Goal: Task Accomplishment & Management: Complete application form

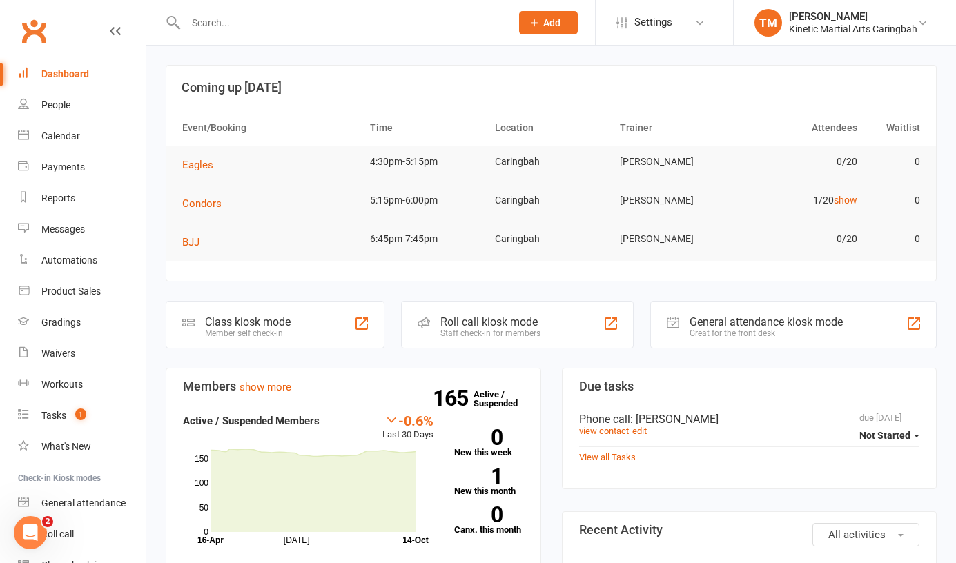
click at [284, 31] on input "text" at bounding box center [342, 22] width 320 height 19
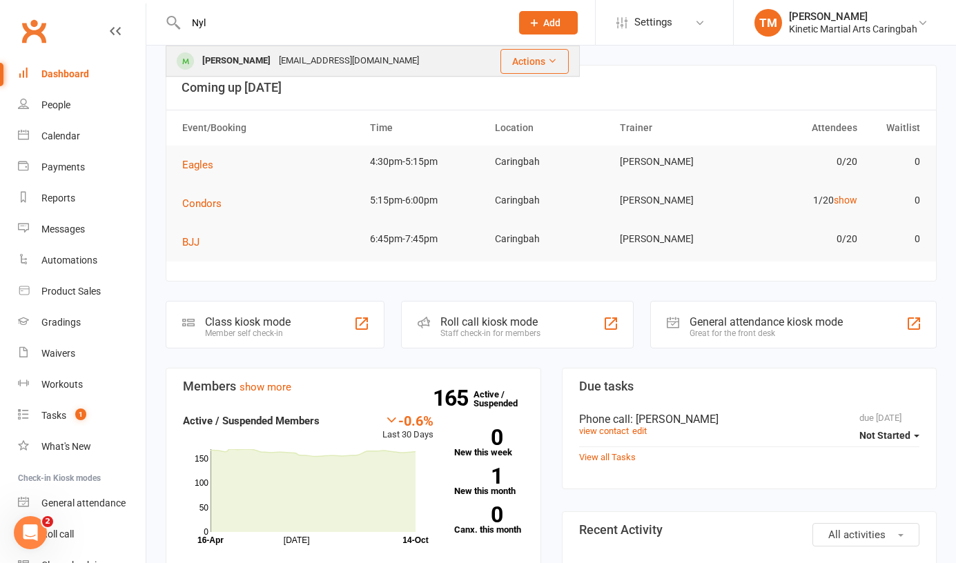
type input "Nyl"
click at [251, 56] on div "[PERSON_NAME]" at bounding box center [236, 61] width 77 height 20
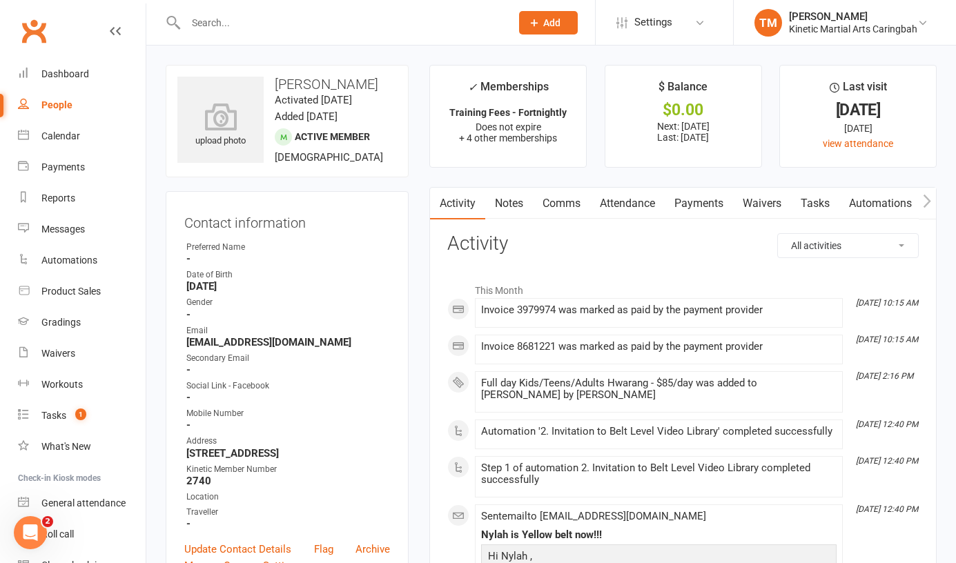
click at [711, 208] on link "Payments" at bounding box center [699, 204] width 68 height 32
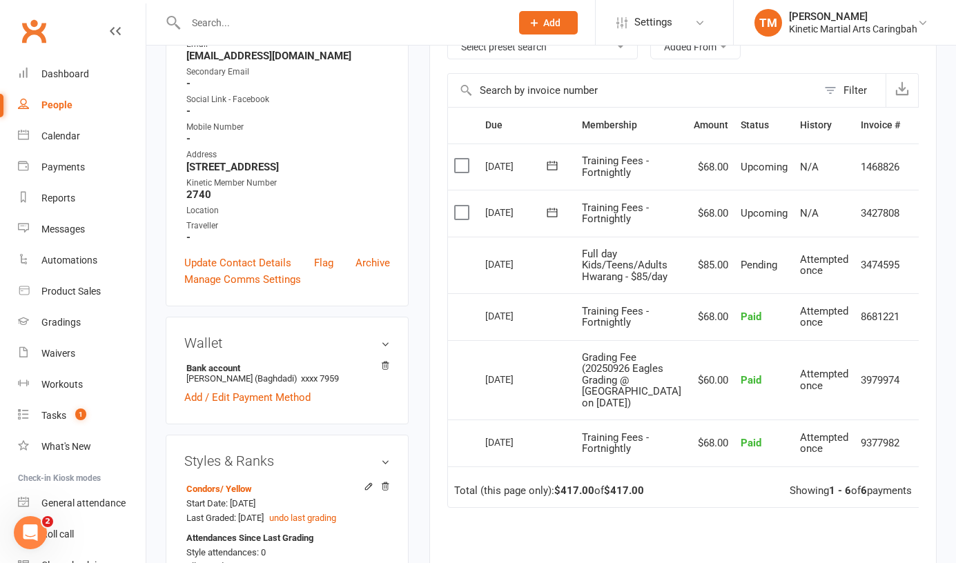
scroll to position [293, 0]
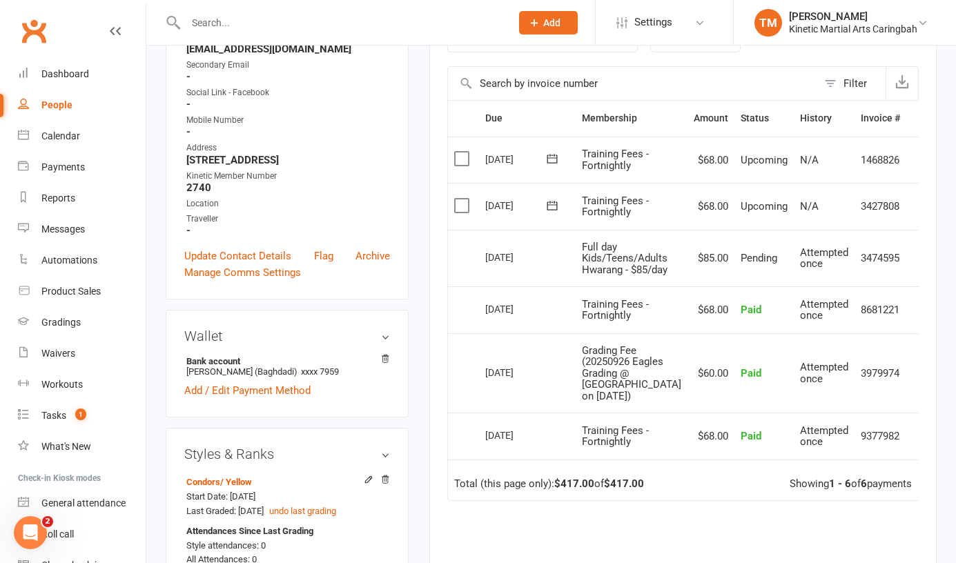
click at [914, 265] on icon at bounding box center [921, 258] width 14 height 14
click at [688, 260] on td "$85.00" at bounding box center [711, 258] width 47 height 57
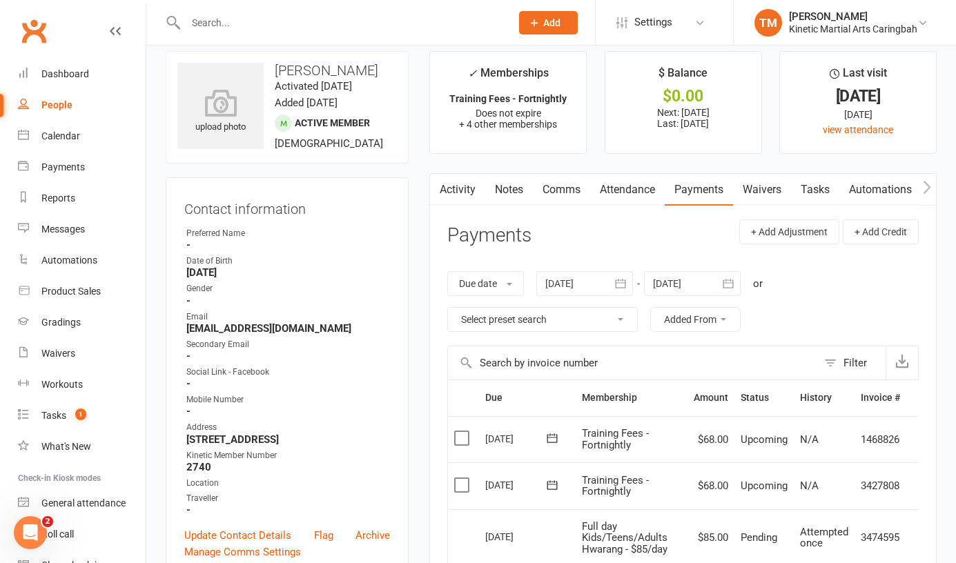
scroll to position [0, 0]
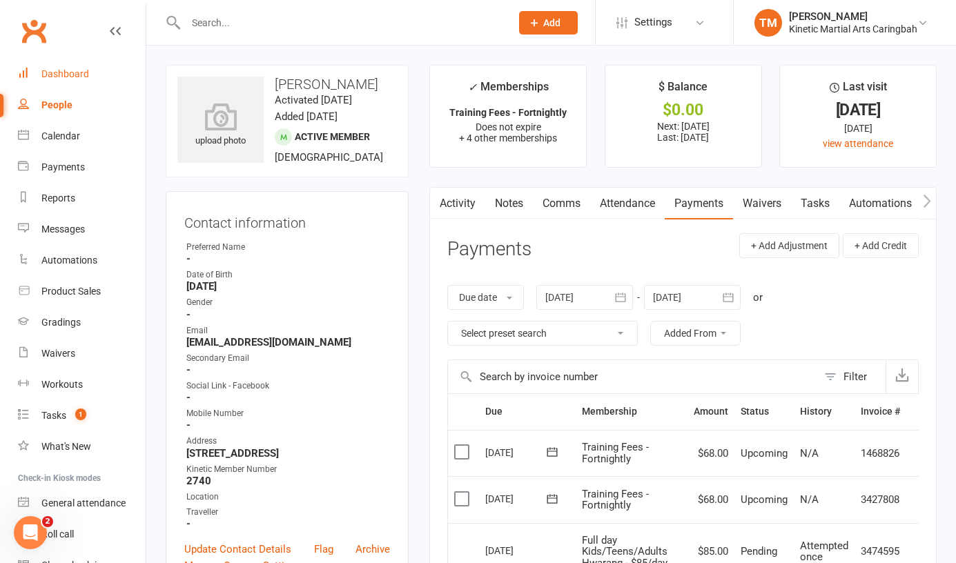
click at [66, 78] on div "Dashboard" at bounding box center [65, 73] width 48 height 11
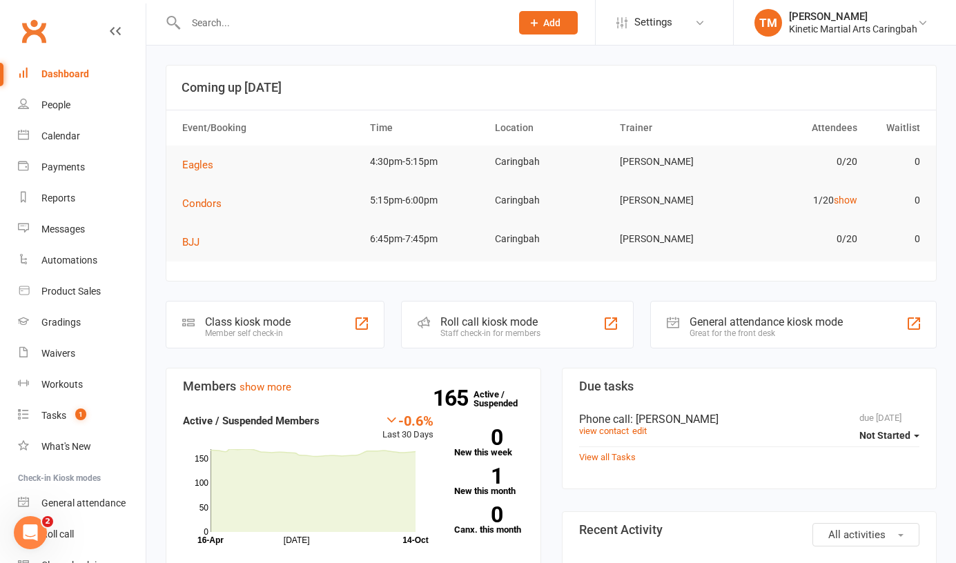
click at [563, 20] on button "Add" at bounding box center [548, 22] width 59 height 23
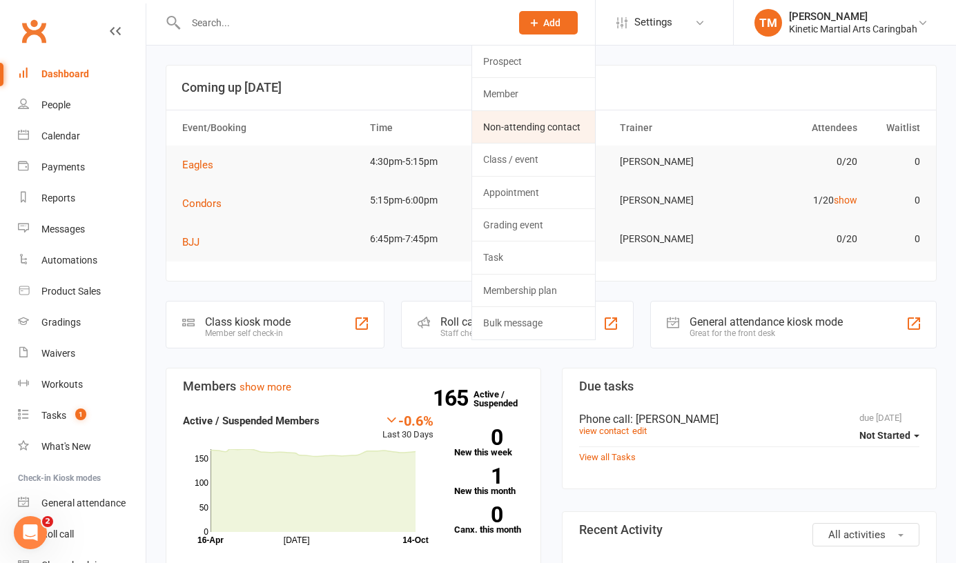
click at [518, 117] on link "Non-attending contact" at bounding box center [533, 127] width 123 height 32
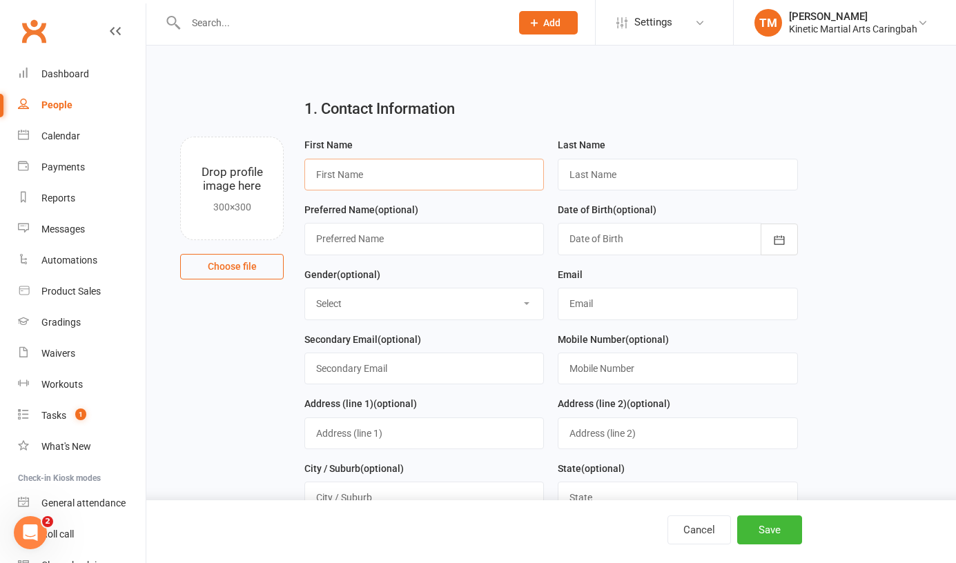
click at [406, 168] on input "text" at bounding box center [424, 175] width 240 height 32
paste input "[PERSON_NAME]"
type input "[PERSON_NAME]"
paste input "[EMAIL_ADDRESS][PERSON_NAME][DOMAIN_NAME]"
type input "[PERSON_NAME]"
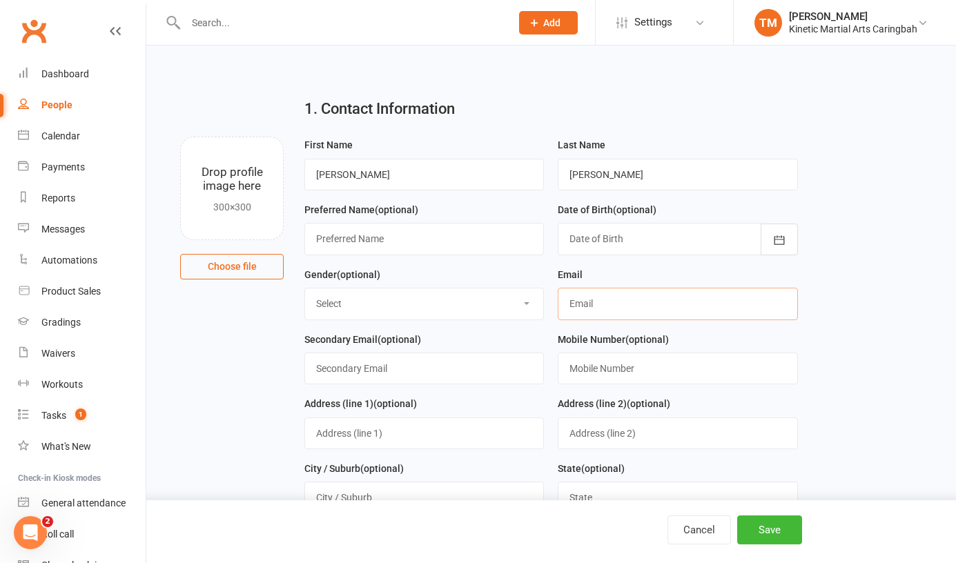
click at [588, 311] on input "text" at bounding box center [678, 304] width 240 height 32
paste input "[EMAIL_ADDRESS][PERSON_NAME][DOMAIN_NAME]"
type input "[EMAIL_ADDRESS][PERSON_NAME][DOMAIN_NAME]"
click at [595, 374] on input "text" at bounding box center [678, 369] width 240 height 32
click at [592, 362] on input "text" at bounding box center [678, 369] width 240 height 32
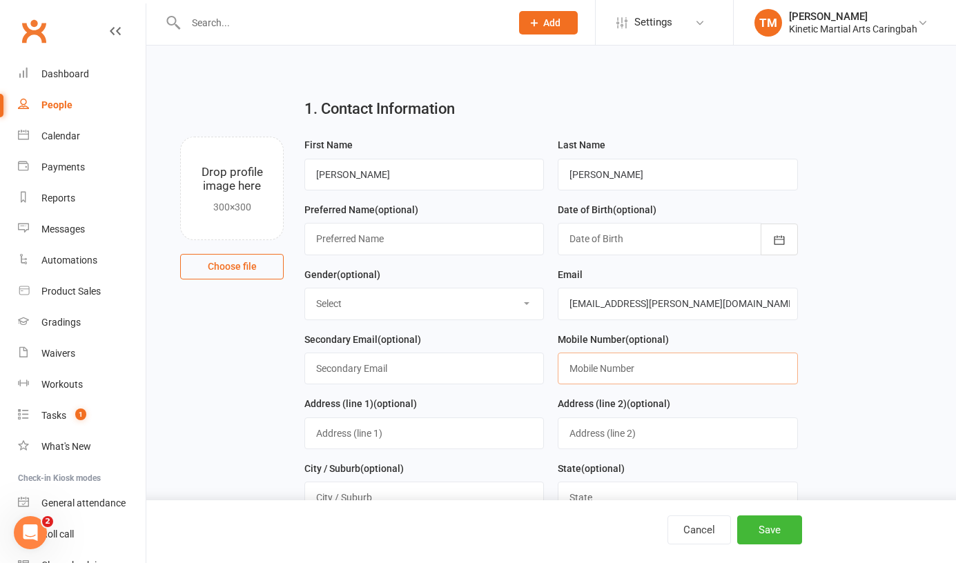
paste input "0414840414"
type input "0414840414"
click at [759, 532] on button "Save" at bounding box center [769, 530] width 65 height 29
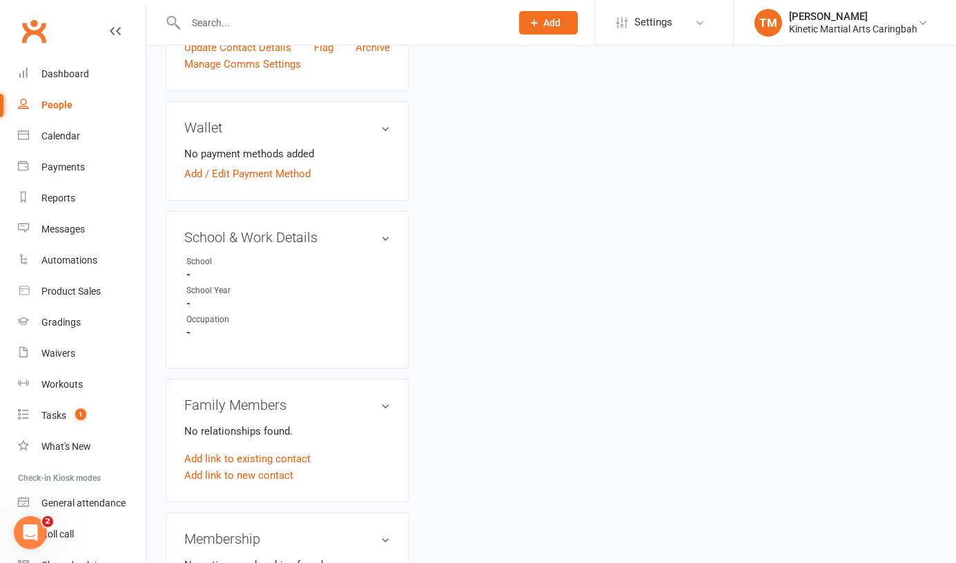
scroll to position [457, 0]
click at [237, 467] on link "Add link to new contact" at bounding box center [238, 475] width 109 height 17
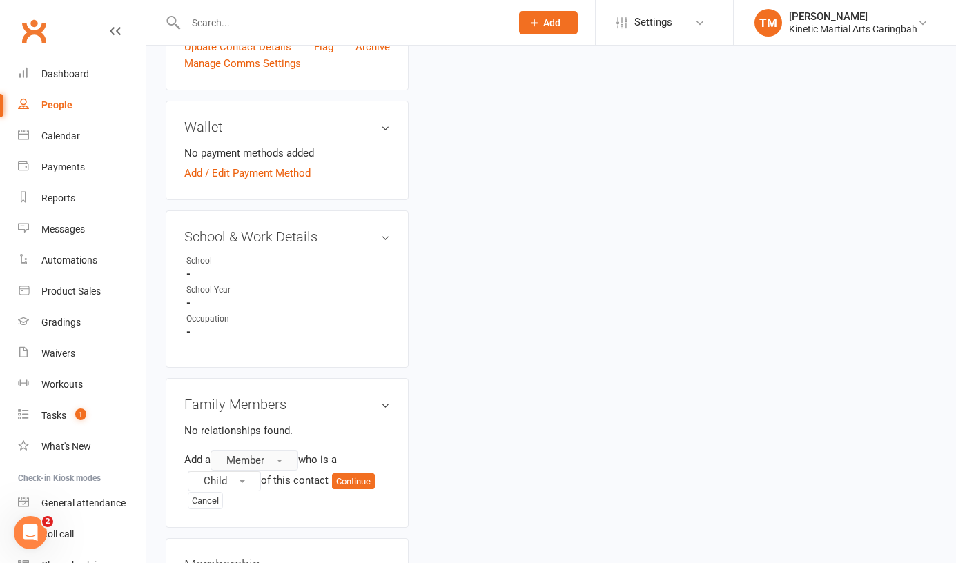
click at [282, 460] on span "button" at bounding box center [280, 461] width 6 height 3
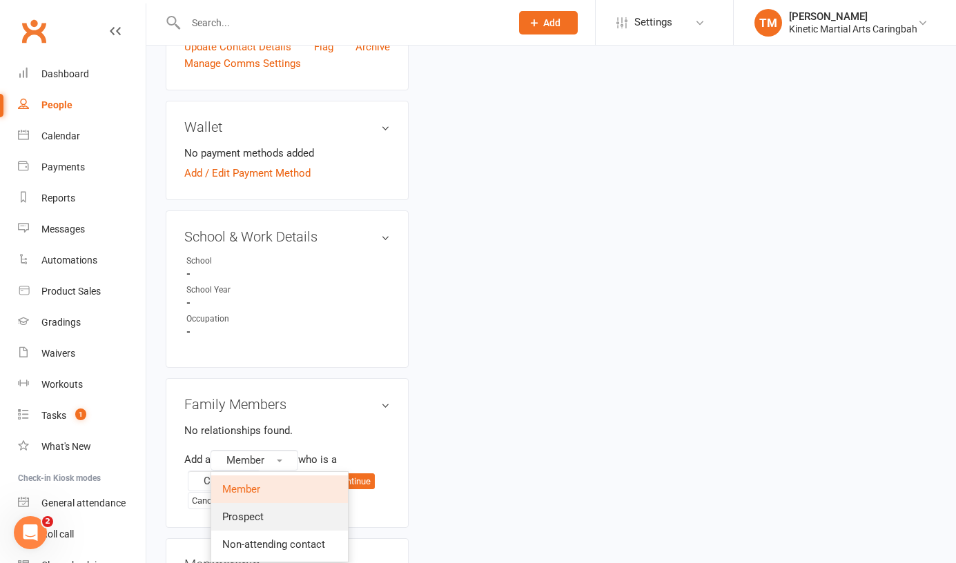
click at [259, 511] on span "Prospect" at bounding box center [242, 517] width 41 height 12
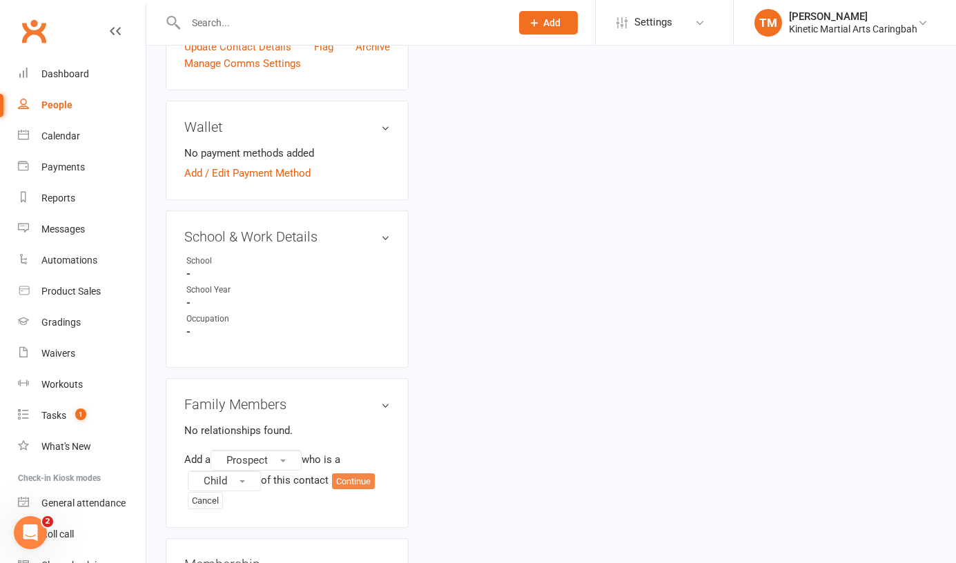
click at [352, 474] on button "Continue" at bounding box center [353, 482] width 43 height 17
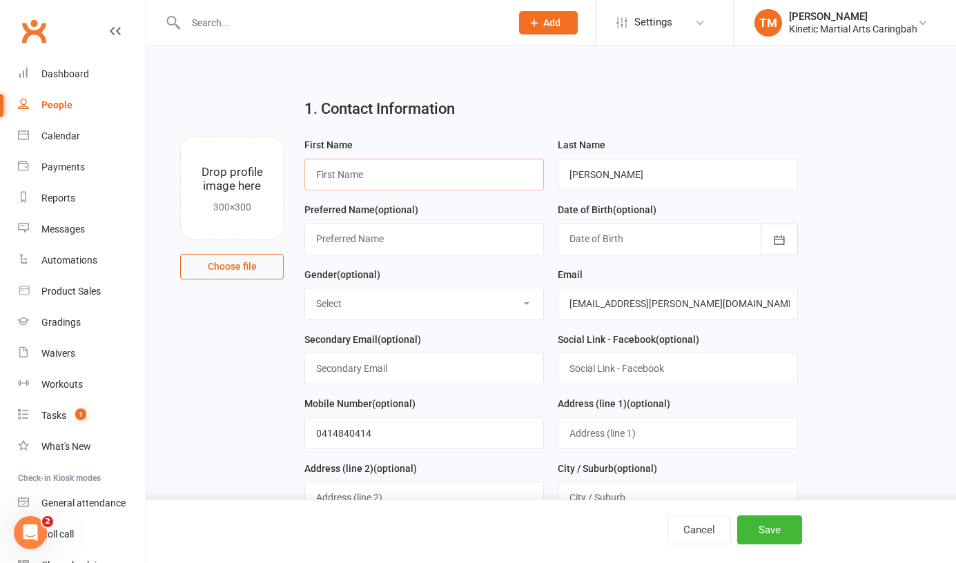
click at [375, 175] on input "text" at bounding box center [424, 175] width 240 height 32
type input "Kobe"
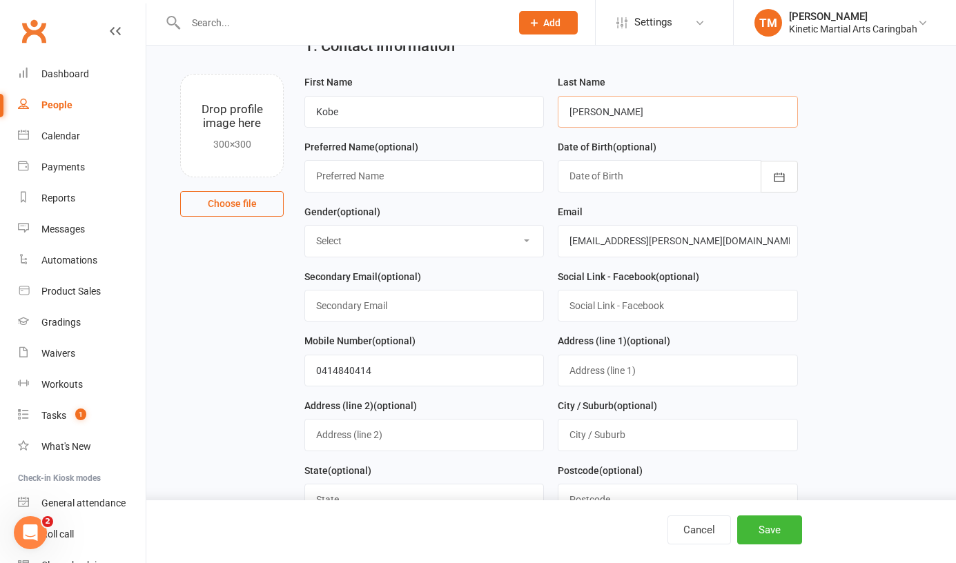
scroll to position [64, 0]
drag, startPoint x: 381, startPoint y: 370, endPoint x: 306, endPoint y: 365, distance: 75.4
click at [306, 365] on input "0414840414" at bounding box center [424, 369] width 240 height 32
click at [778, 173] on icon "button" at bounding box center [780, 176] width 14 height 14
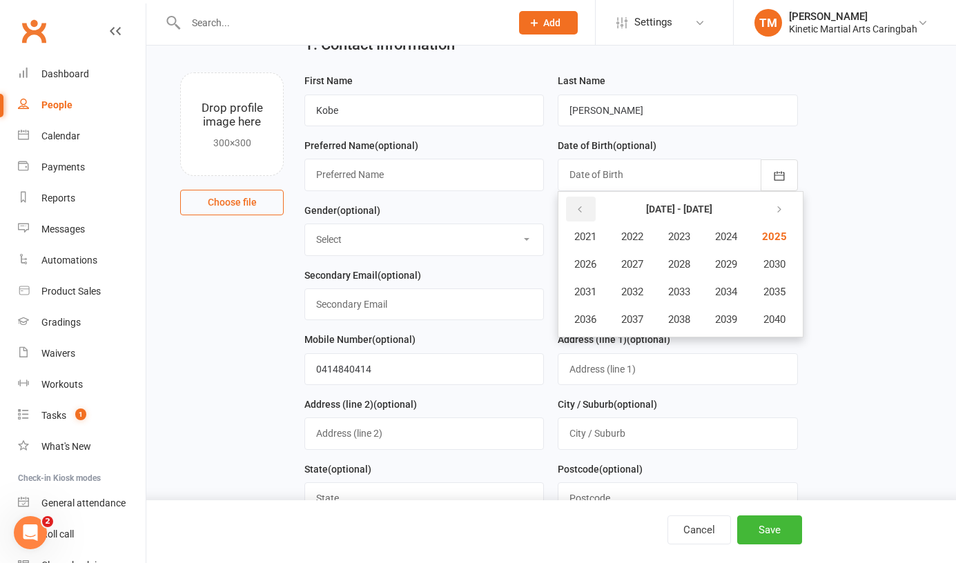
click at [585, 207] on button "button" at bounding box center [581, 209] width 30 height 25
click at [587, 289] on span "2011" at bounding box center [585, 292] width 22 height 12
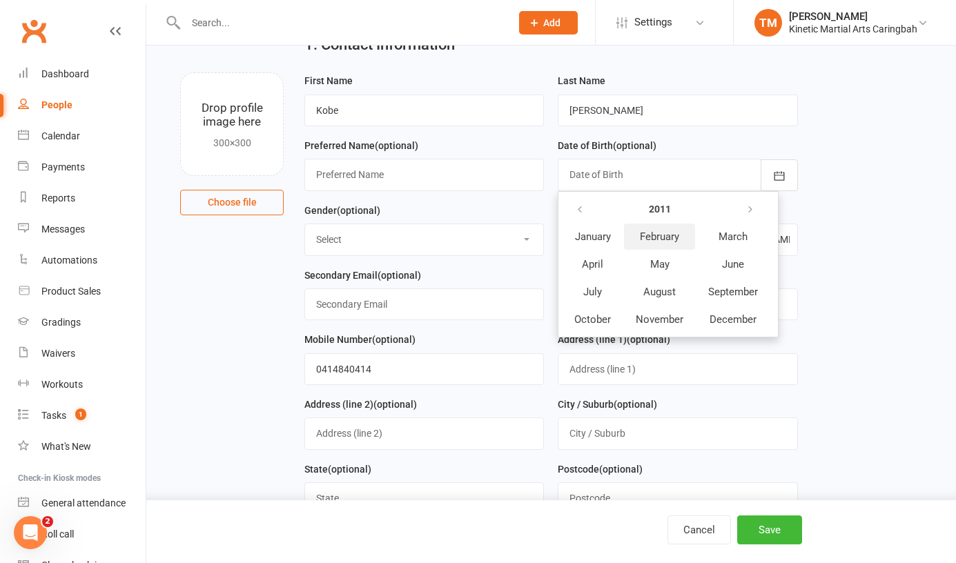
click at [670, 238] on span "February" at bounding box center [659, 237] width 39 height 12
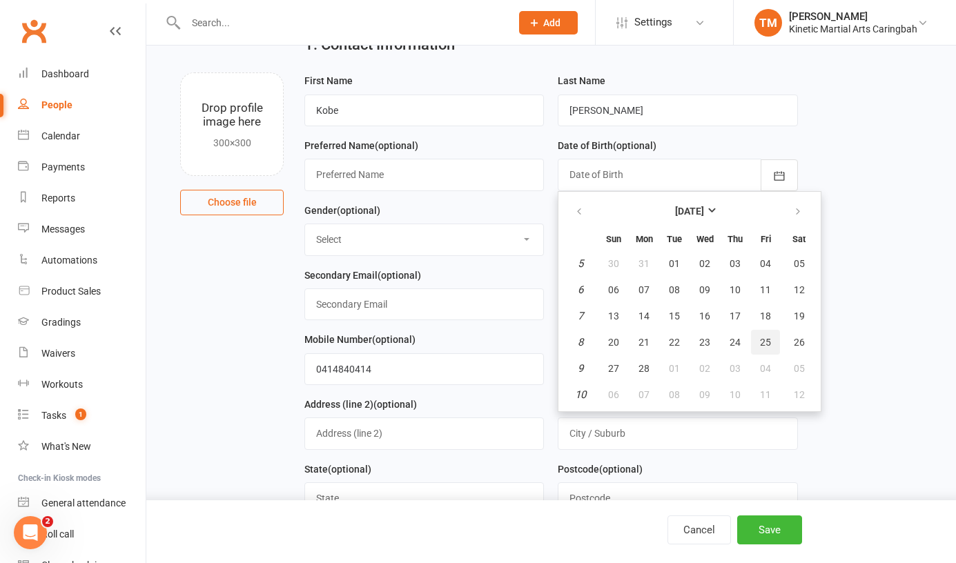
click at [765, 342] on span "25" at bounding box center [765, 342] width 11 height 11
type input "[DATE]"
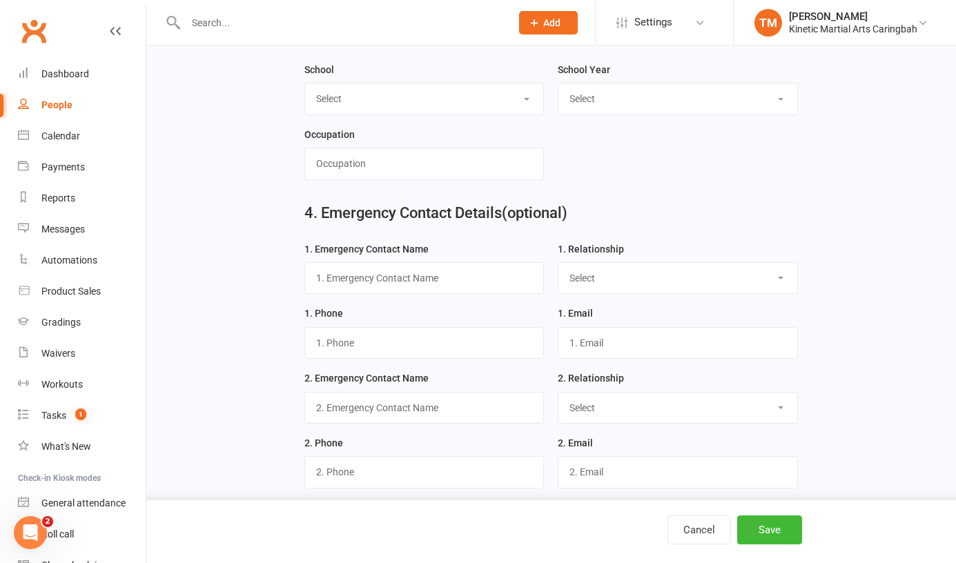
scroll to position [956, 0]
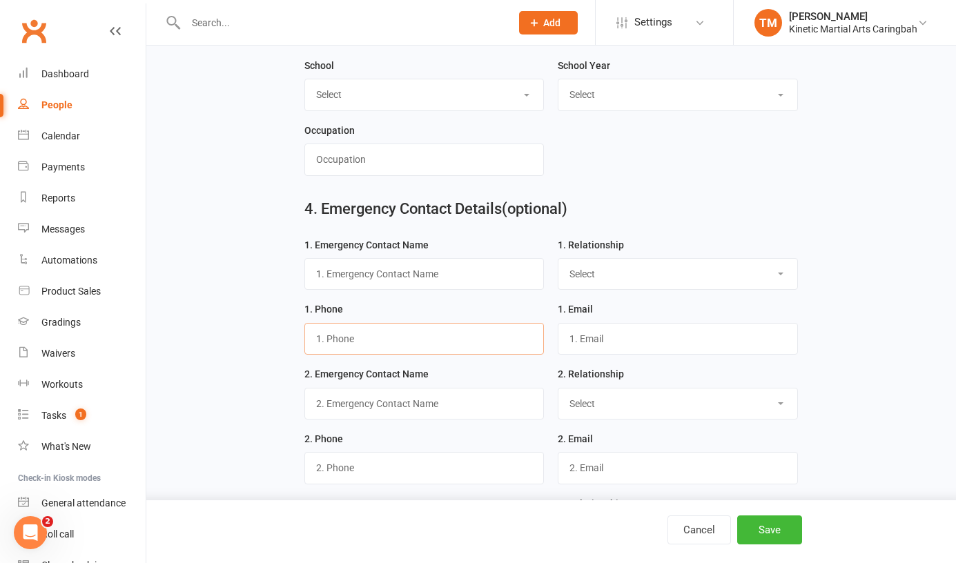
click at [445, 346] on input "text" at bounding box center [424, 339] width 240 height 32
paste input "0414840414"
type input "0414840414"
click at [603, 276] on select "Select Mother Father Wife / Girlfriend Husband / Boyfriend Grandmother / Aunt G…" at bounding box center [678, 274] width 238 height 30
click at [559, 264] on select "Select Mother Father Wife / Girlfriend Husband / Boyfriend Grandmother / Aunt G…" at bounding box center [678, 274] width 238 height 30
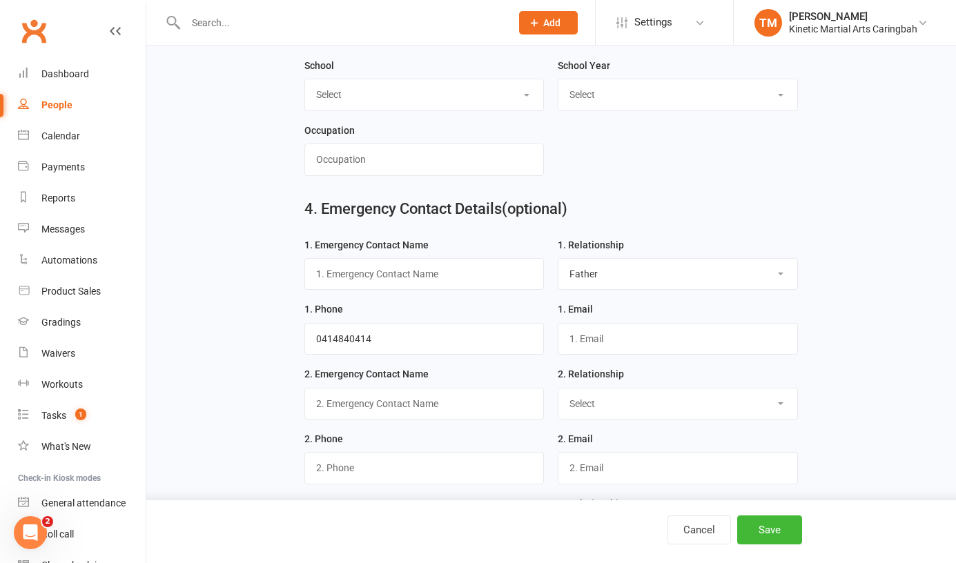
click at [602, 282] on select "Select Mother Father Wife / Girlfriend Husband / Boyfriend Grandmother / Aunt G…" at bounding box center [678, 274] width 238 height 30
select select "Mother"
click at [559, 264] on select "Select Mother Father Wife / Girlfriend Husband / Boyfriend Grandmother / Aunt G…" at bounding box center [678, 274] width 238 height 30
click at [501, 278] on input "text" at bounding box center [424, 274] width 240 height 32
click at [756, 182] on form "School Select [PERSON_NAME][GEOGRAPHIC_DATA] [GEOGRAPHIC_DATA] [GEOGRAPHIC_DATA…" at bounding box center [551, 122] width 507 height 130
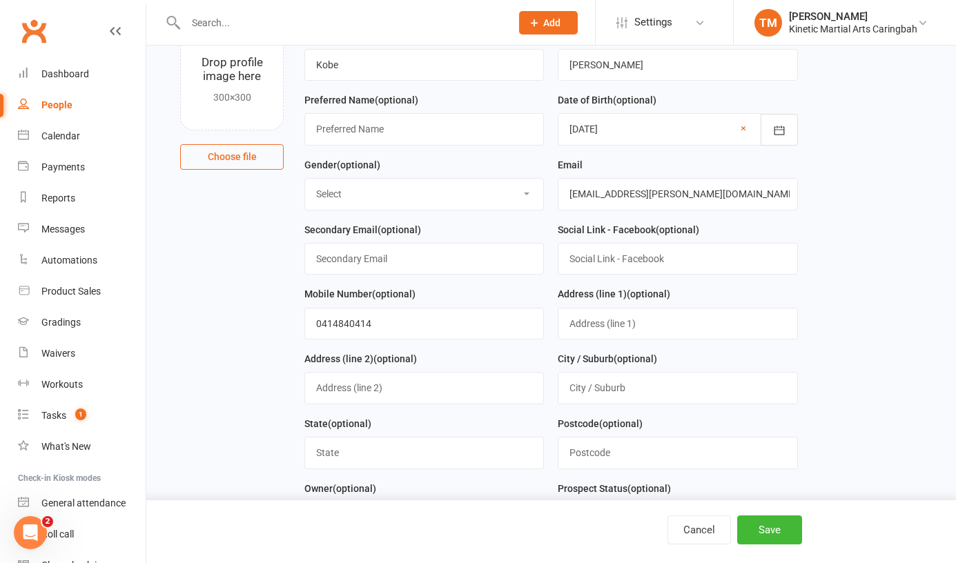
scroll to position [48, 0]
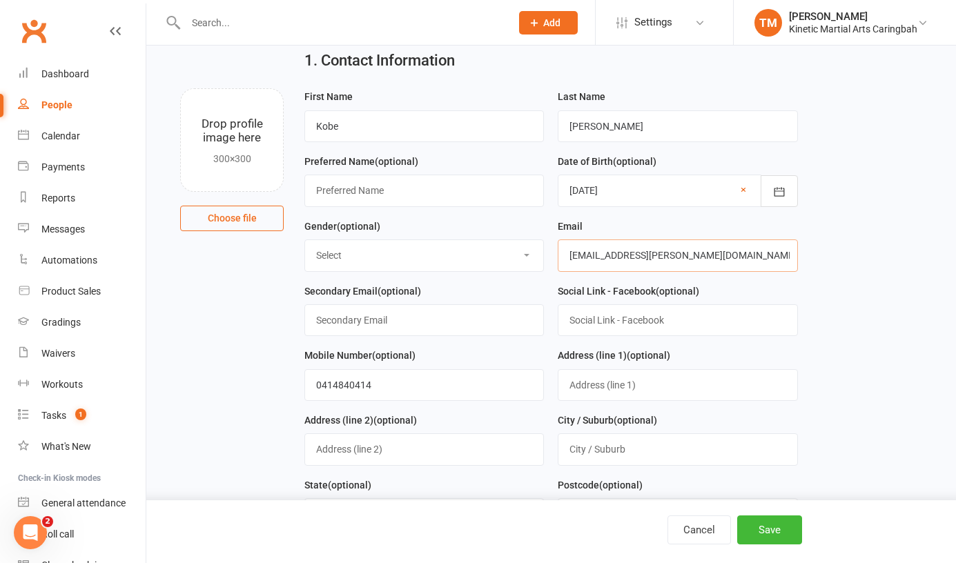
drag, startPoint x: 710, startPoint y: 258, endPoint x: 556, endPoint y: 242, distance: 154.0
click at [556, 242] on div "Email [EMAIL_ADDRESS][PERSON_NAME][DOMAIN_NAME]" at bounding box center [677, 250] width 253 height 65
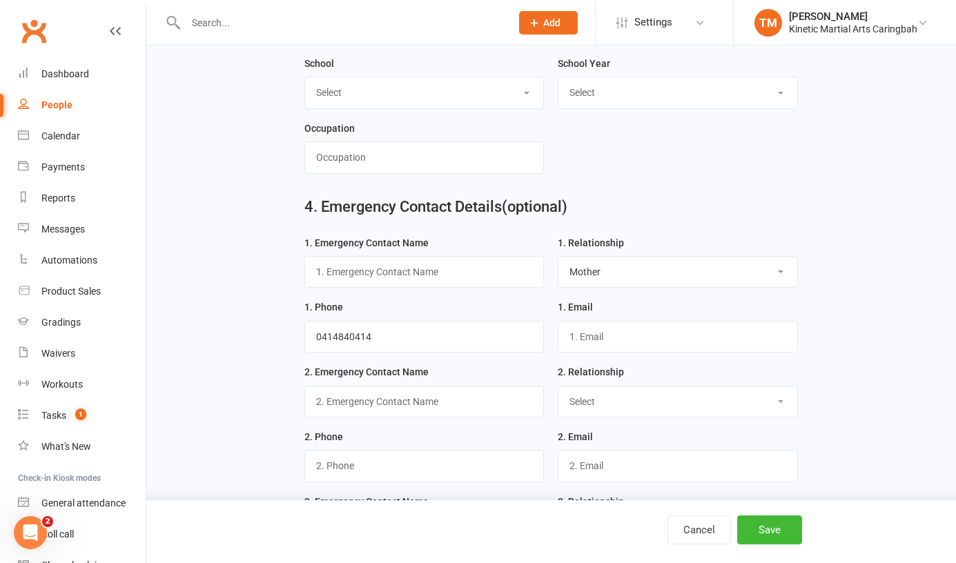
scroll to position [974, 0]
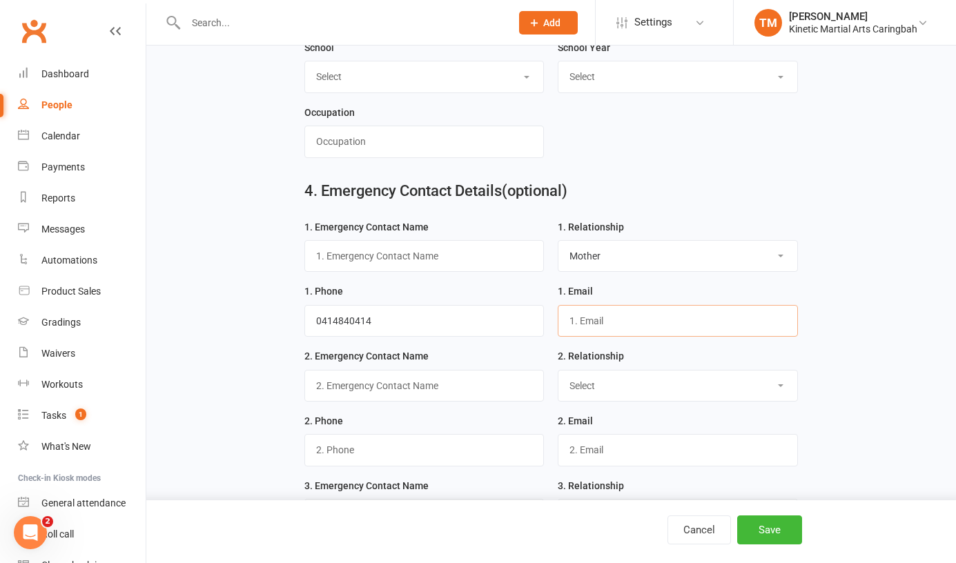
click at [602, 323] on input "text" at bounding box center [678, 321] width 240 height 32
paste input "[EMAIL_ADDRESS][PERSON_NAME][DOMAIN_NAME]"
type input "[EMAIL_ADDRESS][PERSON_NAME][DOMAIN_NAME]"
click at [394, 261] on input "text" at bounding box center [424, 256] width 240 height 32
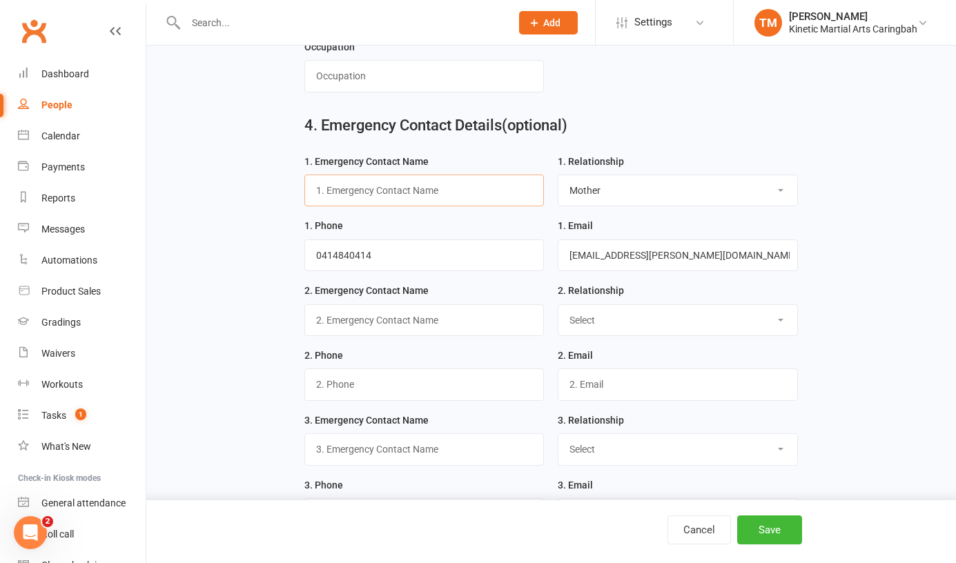
scroll to position [1035, 0]
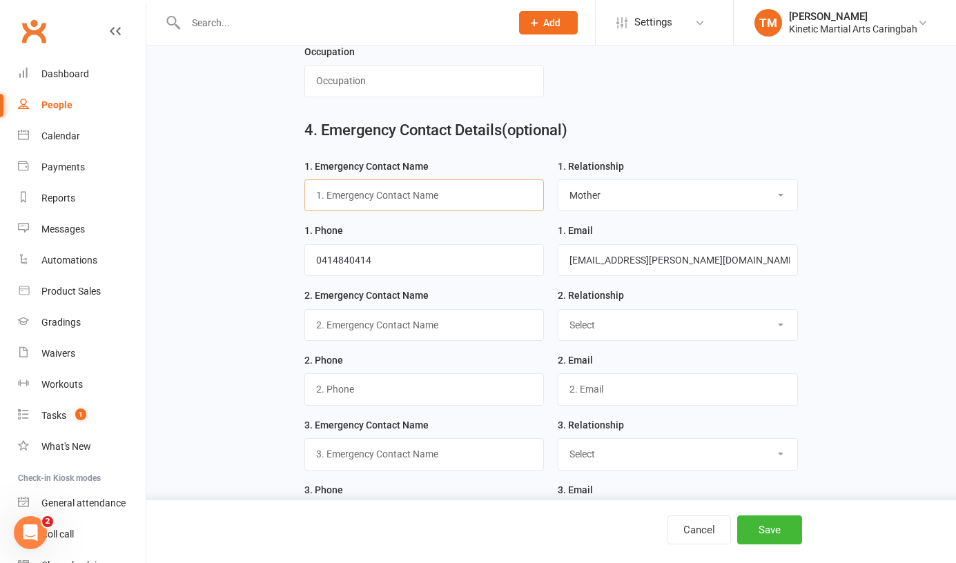
click at [372, 195] on input "text" at bounding box center [424, 196] width 240 height 32
paste input "[PERSON_NAME]"
type input "[PERSON_NAME]"
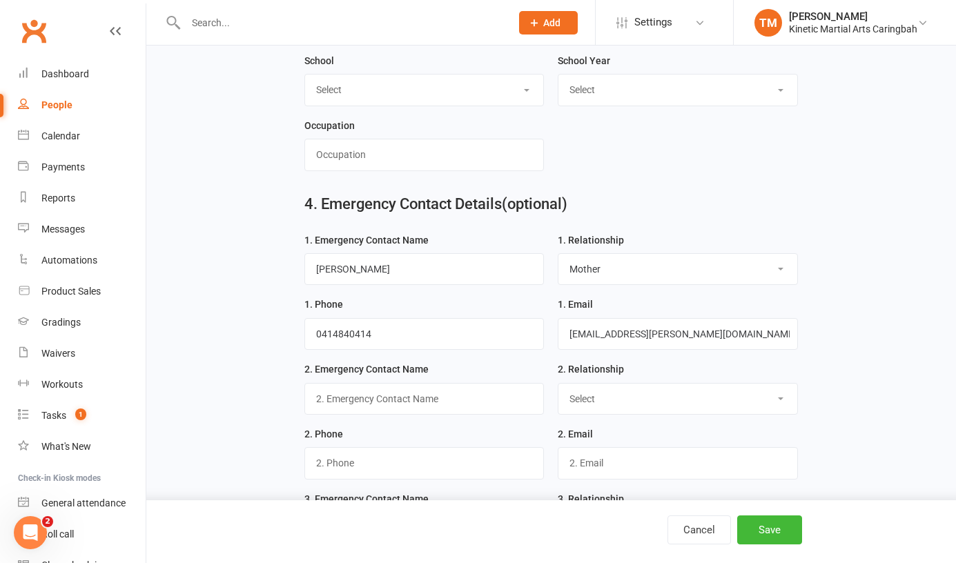
scroll to position [937, 0]
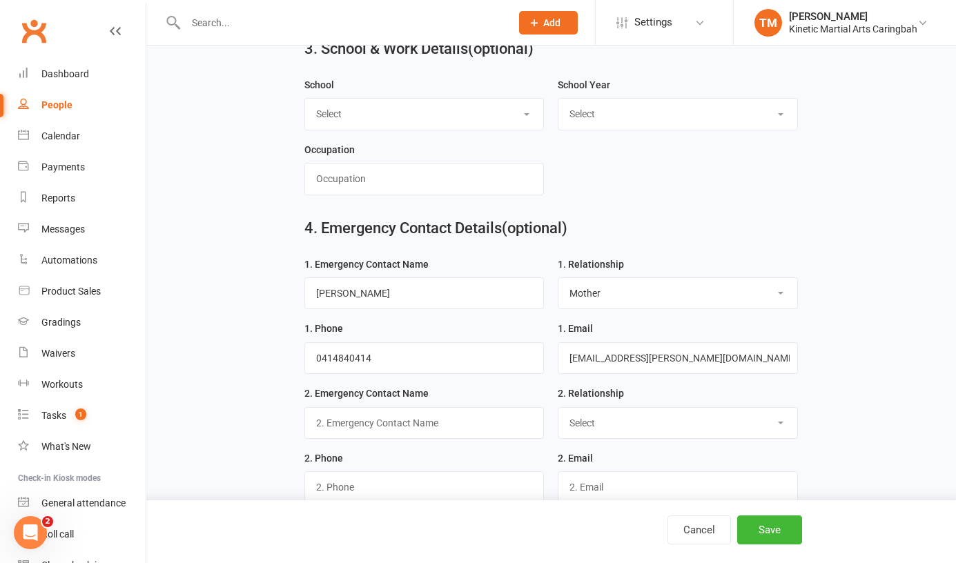
click at [473, 120] on select "Select [PERSON_NAME][GEOGRAPHIC_DATA] [GEOGRAPHIC_DATA] [GEOGRAPHIC_DATA] [GEOG…" at bounding box center [424, 114] width 238 height 30
select select "De La Salle"
click at [305, 104] on select "Select [PERSON_NAME][GEOGRAPHIC_DATA] [GEOGRAPHIC_DATA] [GEOGRAPHIC_DATA] [GEOG…" at bounding box center [424, 114] width 238 height 30
click at [626, 110] on select "Select Pre-school/Day care Kindergarten - two years before Kindergarten - one y…" at bounding box center [678, 114] width 238 height 30
select select "Year 9"
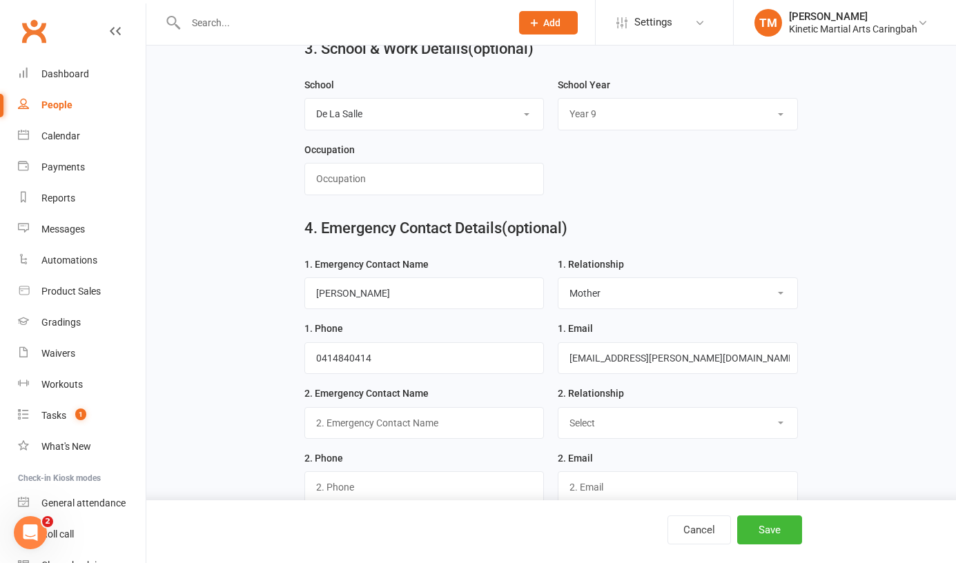
click at [559, 104] on select "Select Pre-school/Day care Kindergarten - two years before Kindergarten - one y…" at bounding box center [678, 114] width 238 height 30
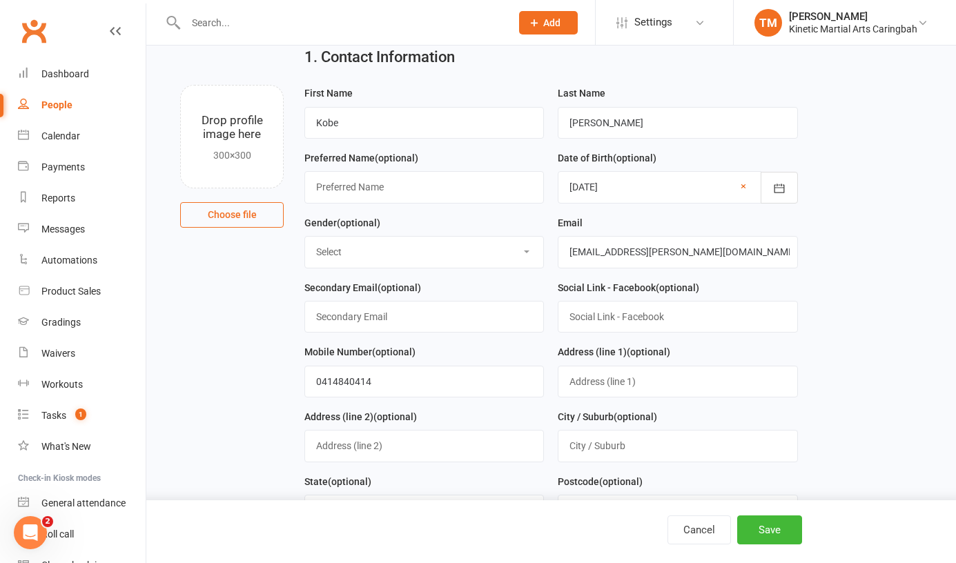
scroll to position [52, 0]
drag, startPoint x: 385, startPoint y: 387, endPoint x: 310, endPoint y: 378, distance: 75.7
click at [310, 378] on input "0414840414" at bounding box center [424, 381] width 240 height 32
click at [698, 251] on input "[EMAIL_ADDRESS][PERSON_NAME][DOMAIN_NAME]" at bounding box center [678, 251] width 240 height 32
drag, startPoint x: 698, startPoint y: 251, endPoint x: 594, endPoint y: 243, distance: 103.8
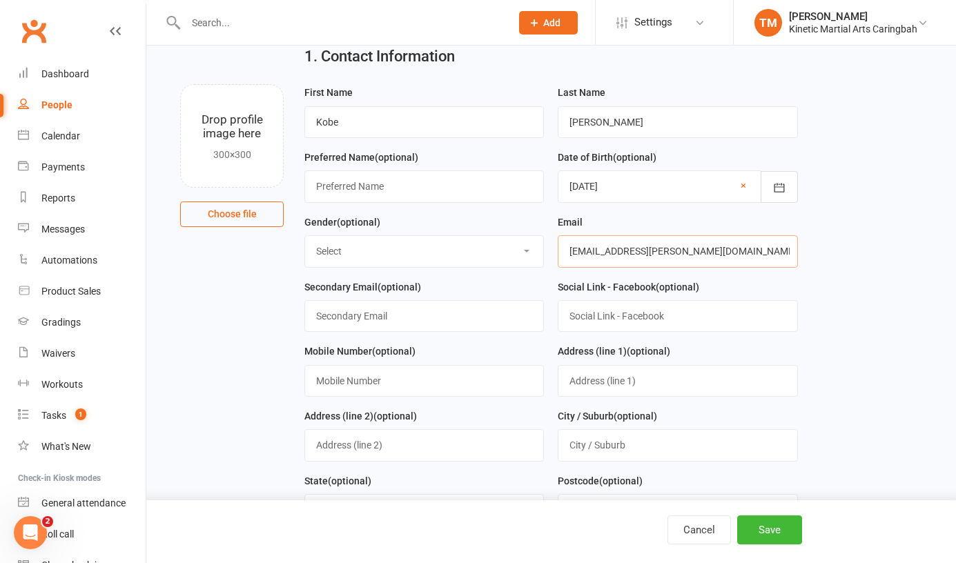
click at [594, 243] on input "[EMAIL_ADDRESS][PERSON_NAME][DOMAIN_NAME]" at bounding box center [678, 251] width 240 height 32
type input "[EMAIL_ADDRESS][DOMAIN_NAME]"
click at [786, 521] on button "Save" at bounding box center [769, 530] width 65 height 29
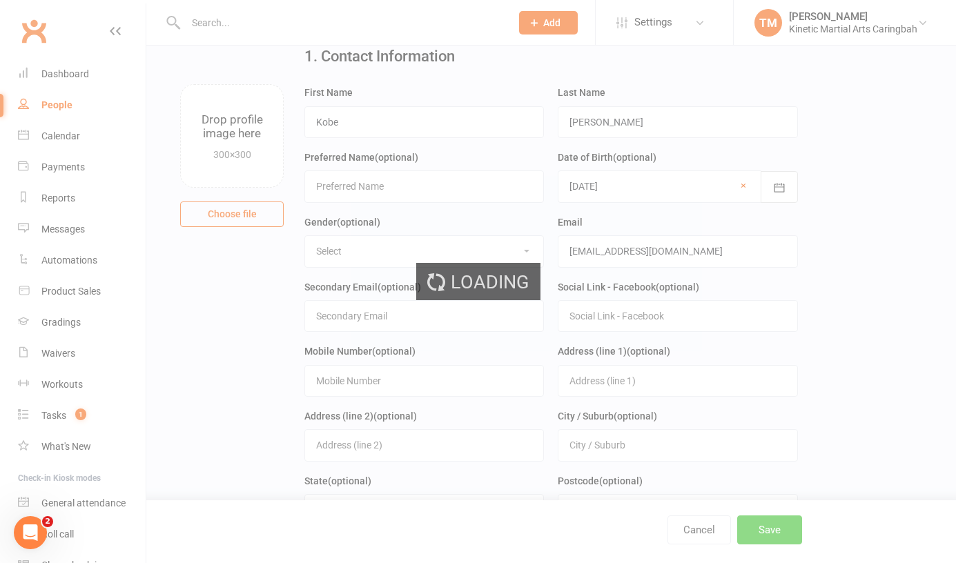
scroll to position [0, 0]
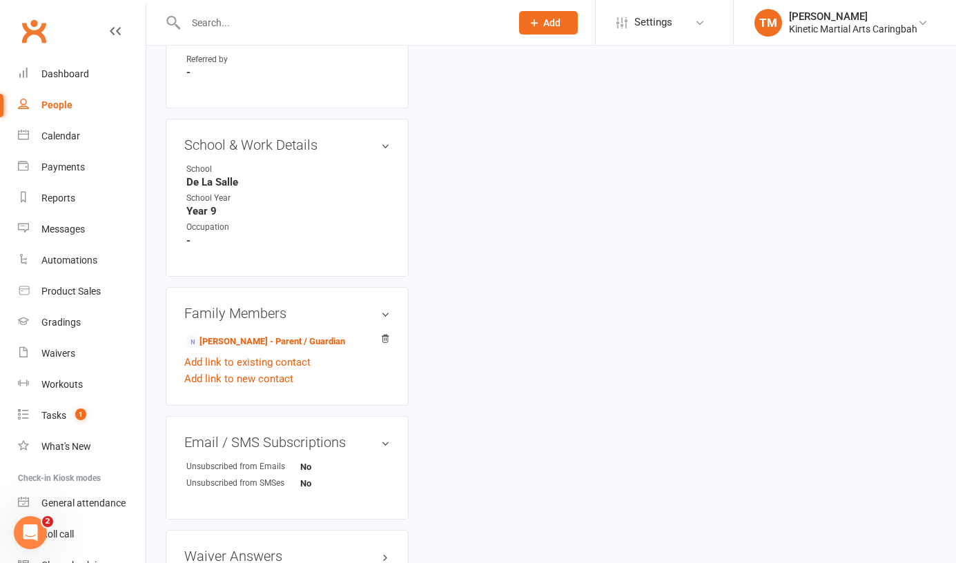
scroll to position [884, 0]
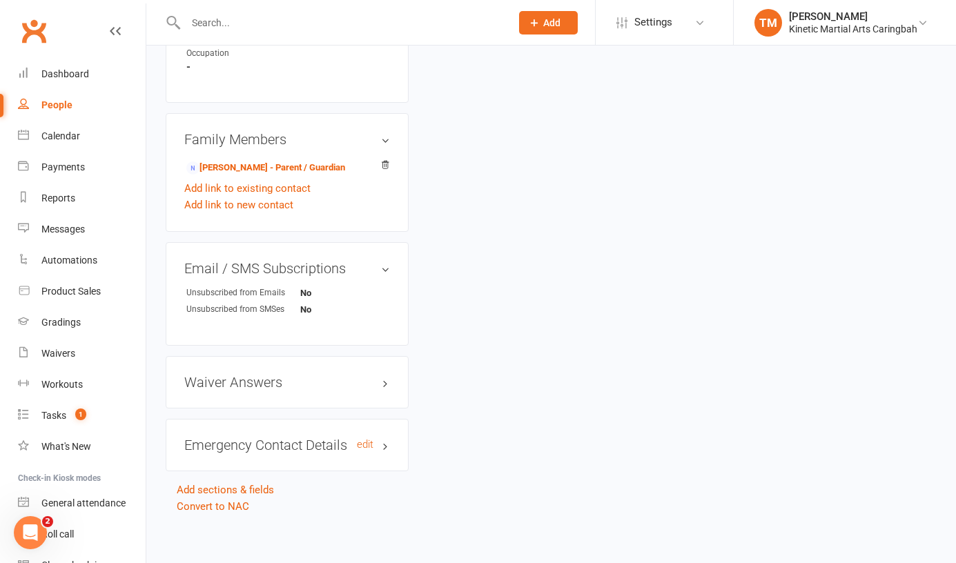
click at [322, 438] on h3 "Emergency Contact Details edit" at bounding box center [287, 445] width 206 height 15
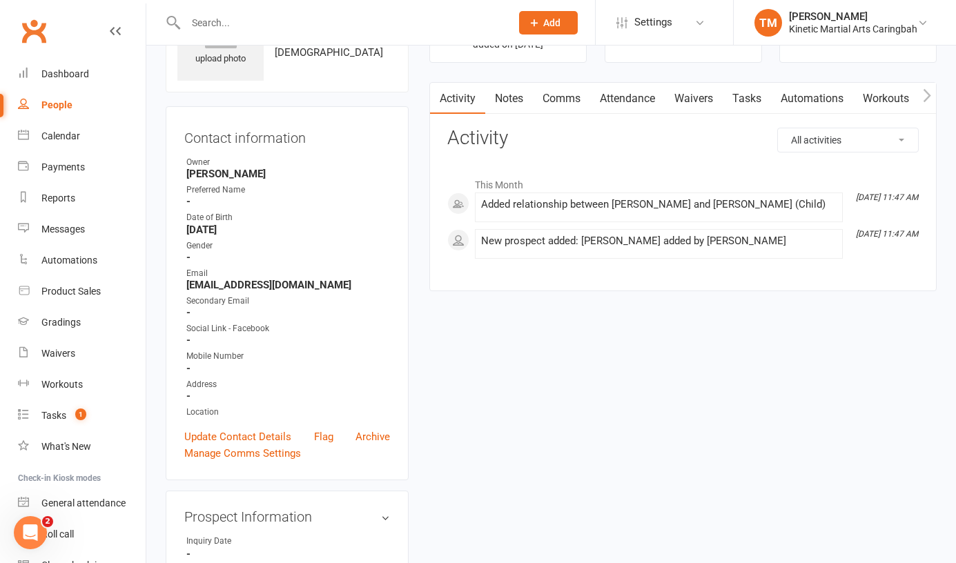
scroll to position [0, 0]
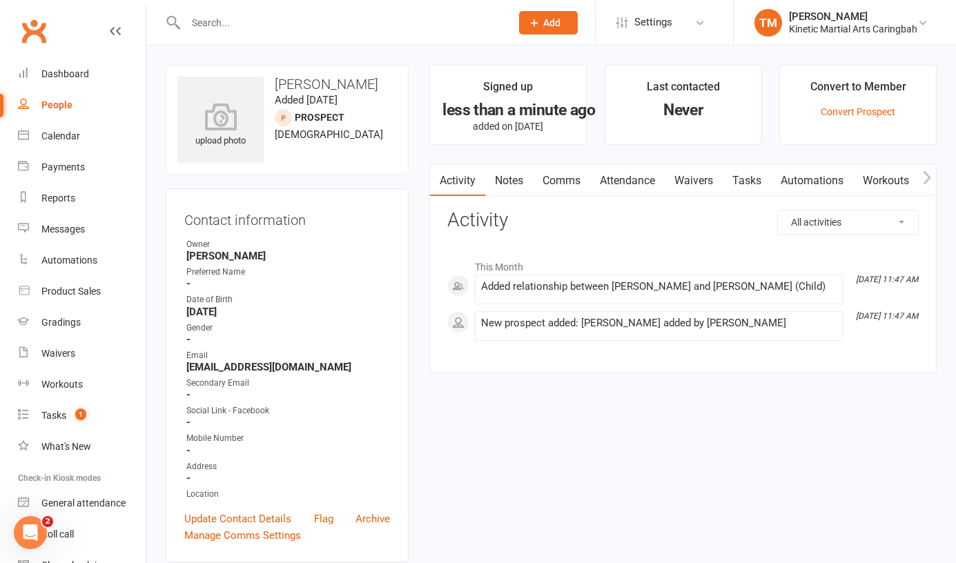
click at [541, 240] on div "All activities Bookings / Attendances Communications Notes Failed SMSes Grading…" at bounding box center [683, 281] width 472 height 142
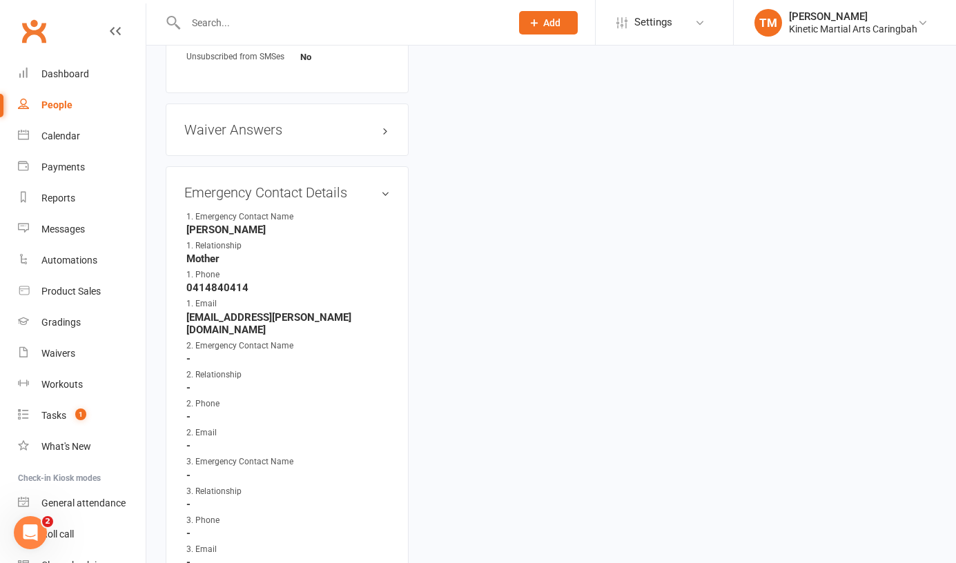
scroll to position [1248, 0]
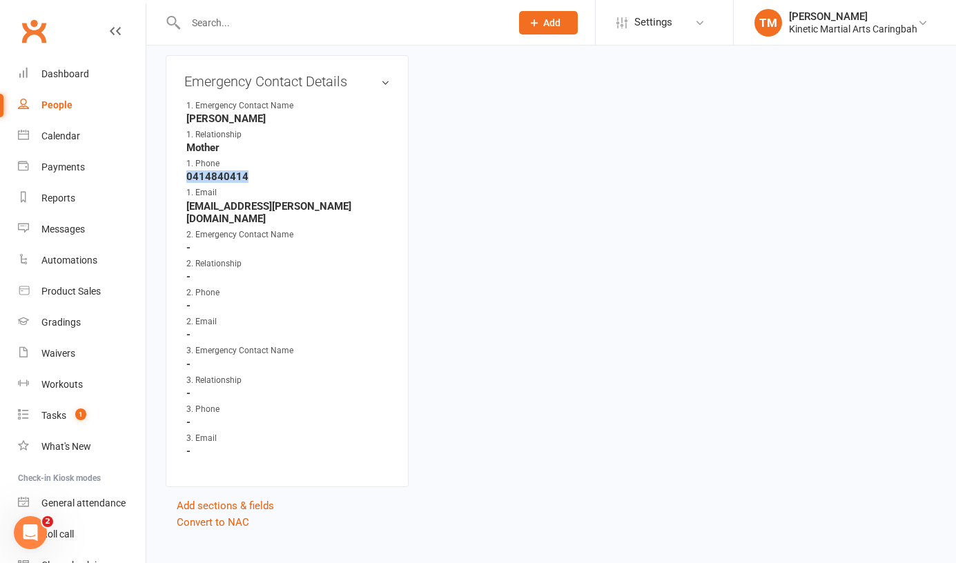
drag, startPoint x: 255, startPoint y: 168, endPoint x: 186, endPoint y: 170, distance: 68.4
click at [186, 171] on strong "0414840414" at bounding box center [288, 177] width 204 height 12
copy strong "0414840414"
